Goal: Transaction & Acquisition: Purchase product/service

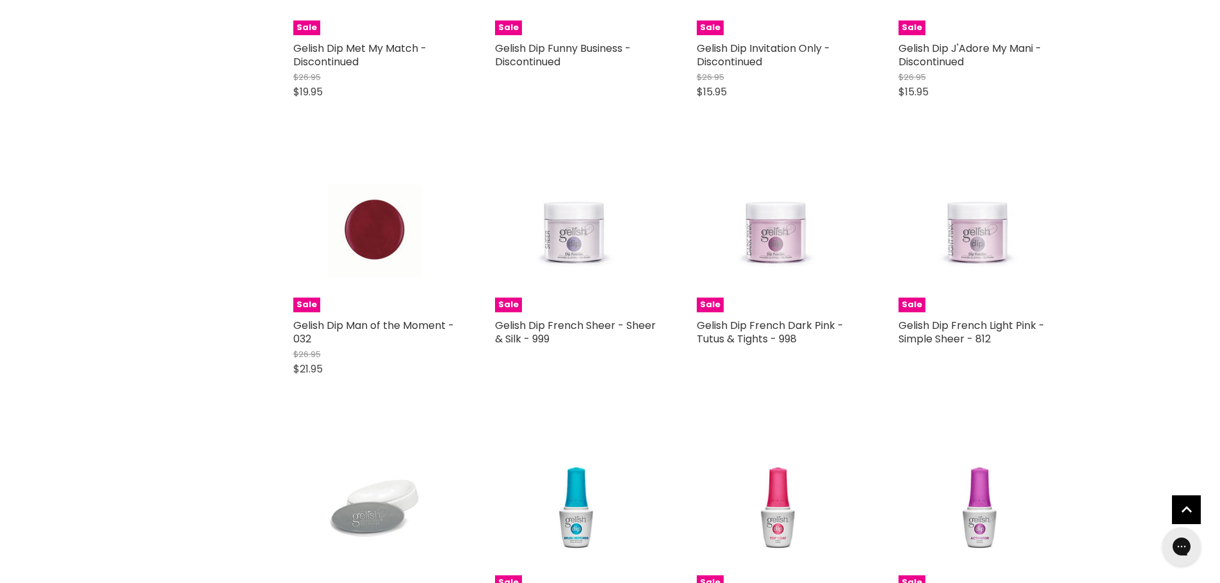
scroll to position [4866, 0]
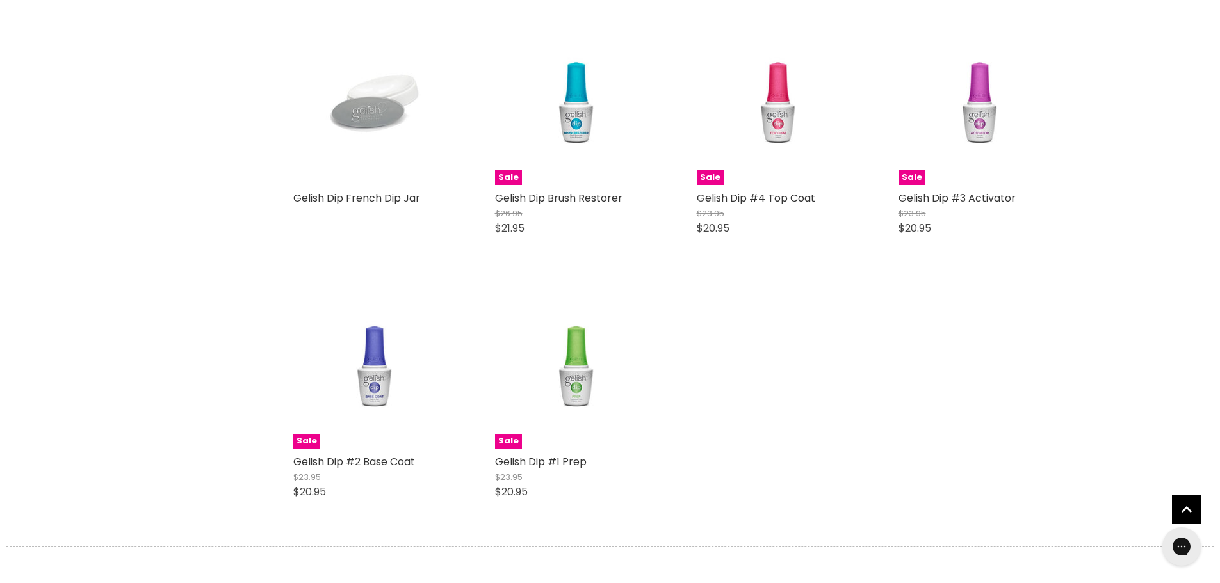
click at [376, 101] on img "Main content" at bounding box center [374, 103] width 108 height 163
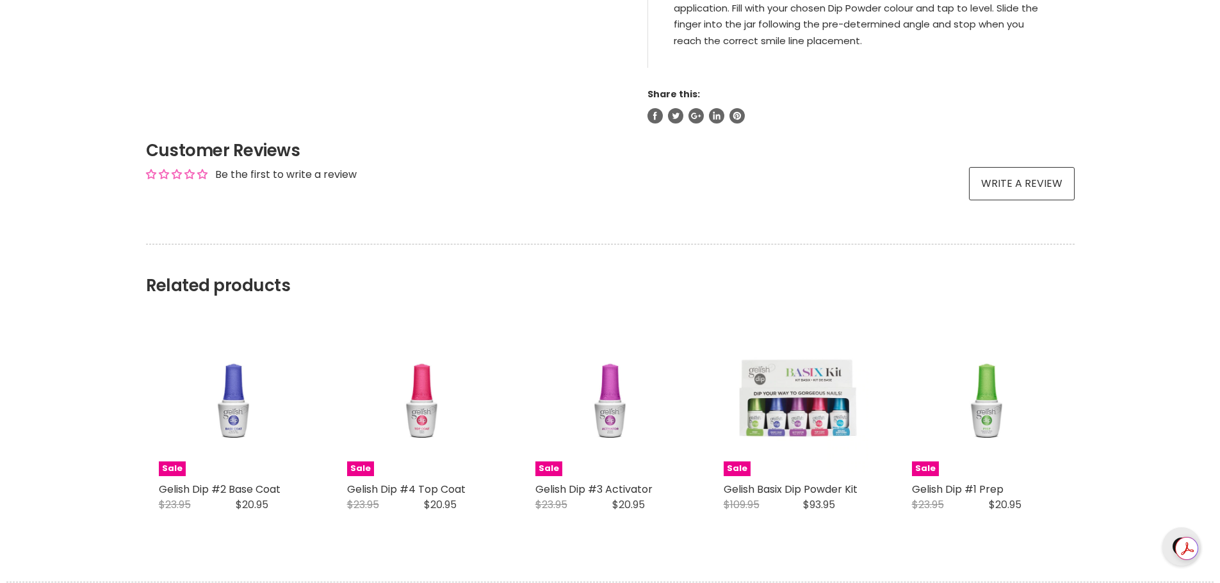
scroll to position [811, 0]
